Goal: Share content

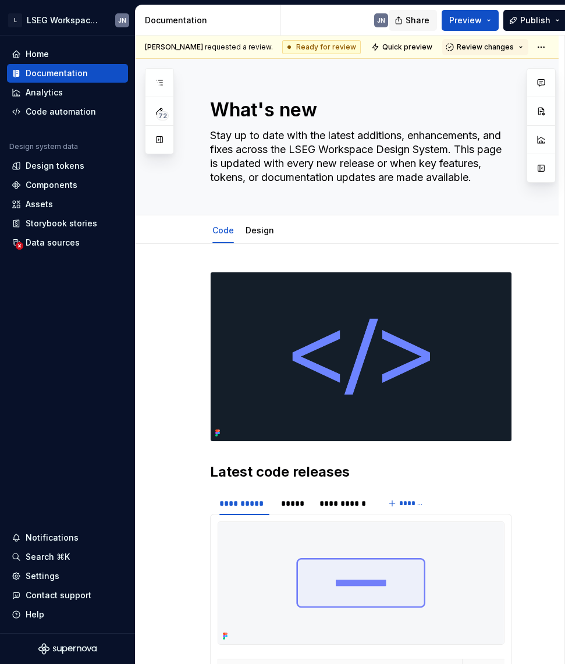
click at [425, 20] on span "Share" at bounding box center [418, 21] width 24 height 12
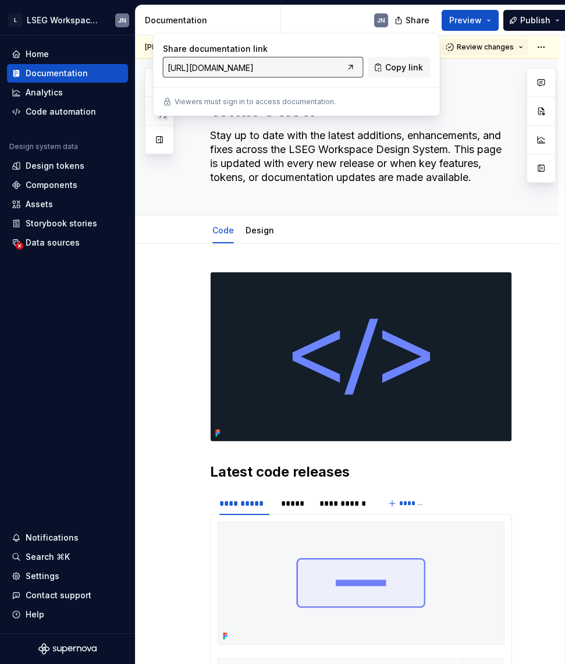
click at [316, 68] on input "[URL][DOMAIN_NAME]" at bounding box center [253, 67] width 180 height 21
click at [304, 63] on input "[URL][DOMAIN_NAME]" at bounding box center [253, 67] width 180 height 21
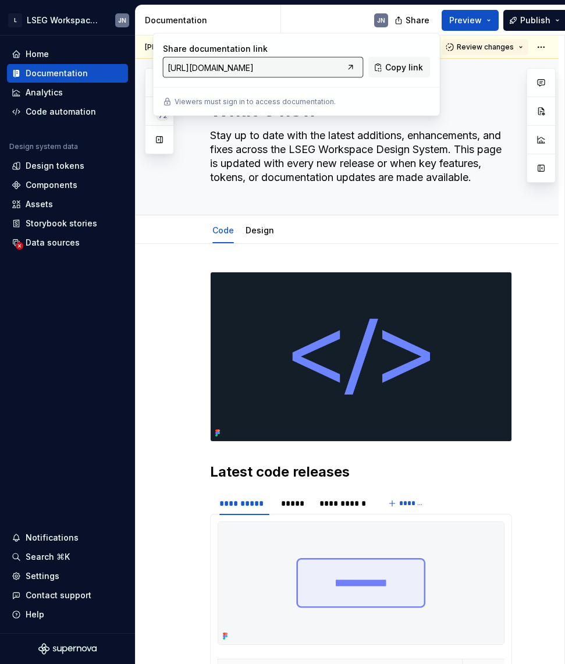
click at [279, 66] on input "[URL][DOMAIN_NAME]" at bounding box center [253, 67] width 180 height 21
click at [229, 75] on input "[URL][DOMAIN_NAME]" at bounding box center [253, 67] width 180 height 21
click at [217, 70] on input "[URL][DOMAIN_NAME]" at bounding box center [253, 67] width 180 height 21
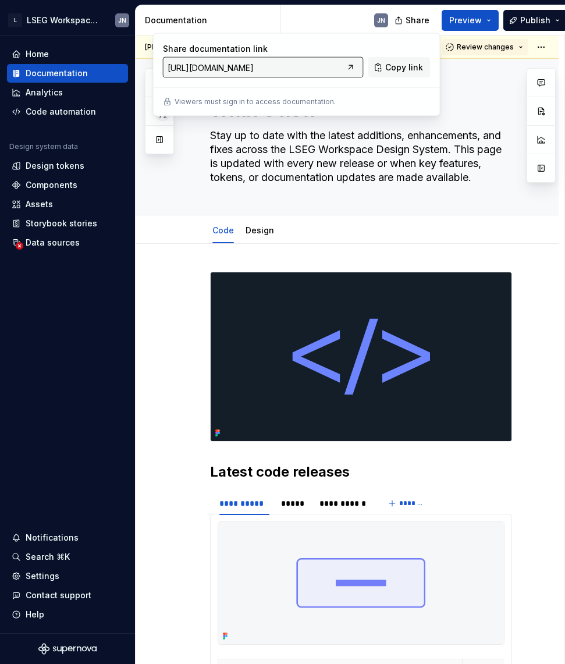
click at [217, 70] on input "[URL][DOMAIN_NAME]" at bounding box center [253, 67] width 180 height 21
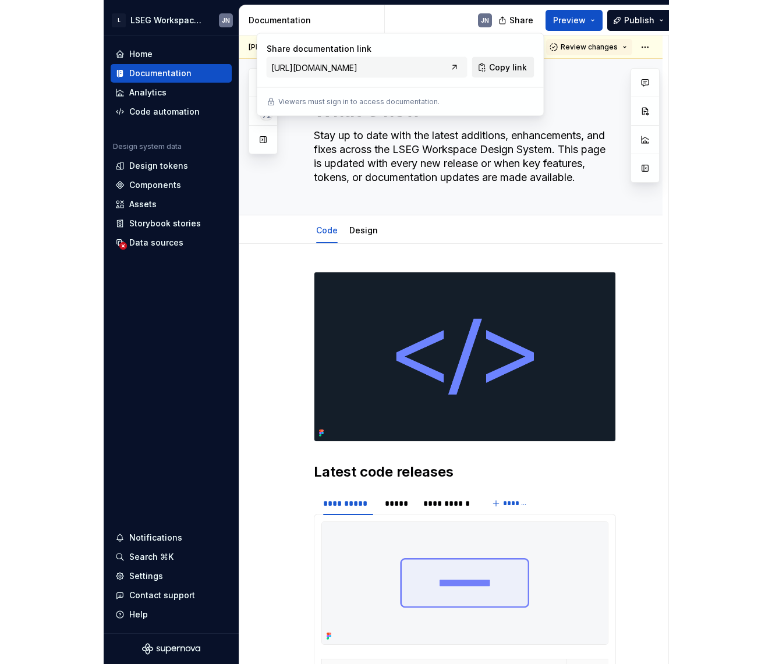
scroll to position [0, 0]
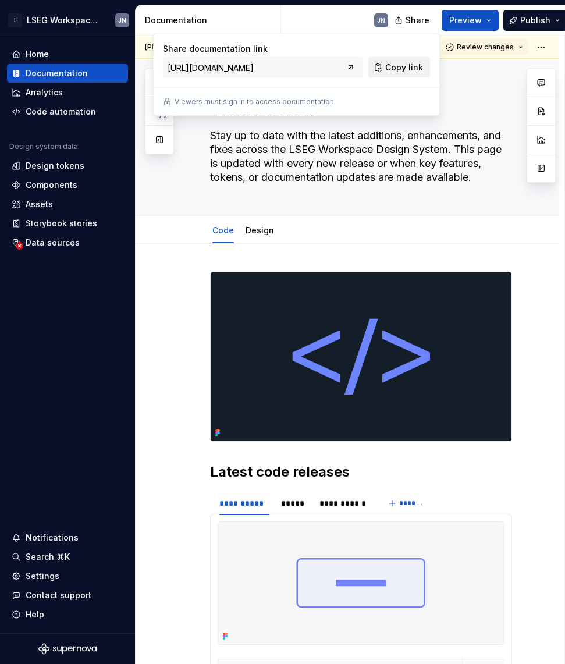
click at [407, 63] on span "Copy link" at bounding box center [404, 68] width 38 height 12
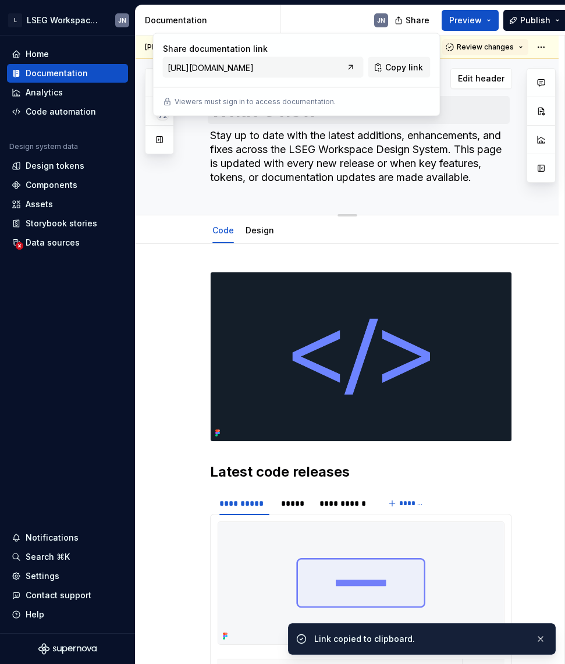
type textarea "*"
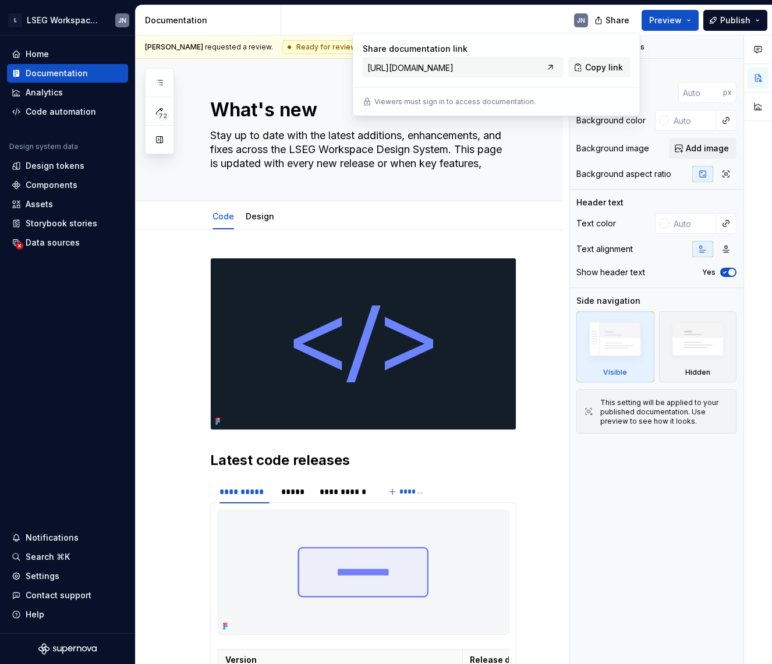
type textarea "*"
